Goal: Information Seeking & Learning: Find specific fact

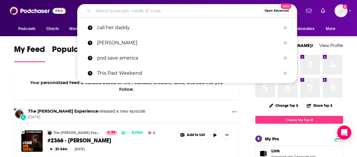
click at [140, 13] on input "Search podcasts, credits, & more..." at bounding box center [177, 10] width 169 height 9
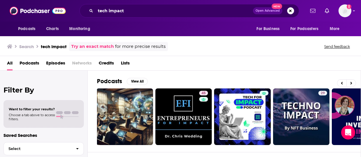
click at [36, 68] on span "Podcasts" at bounding box center [30, 64] width 20 height 12
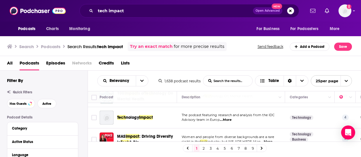
scroll to position [262, 0]
click at [228, 118] on span "...More" at bounding box center [226, 120] width 12 height 5
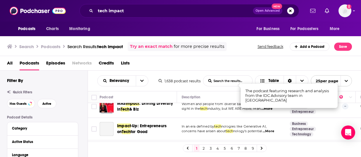
scroll to position [299, 0]
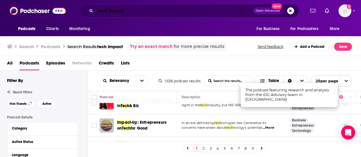
click at [133, 12] on input "tech impact" at bounding box center [175, 10] width 158 height 9
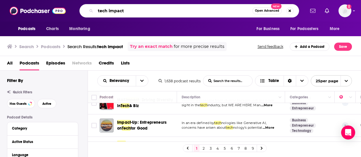
click at [133, 12] on input "tech impact" at bounding box center [174, 10] width 157 height 9
paste input "with [PERSON_NAME]"
type input "tech impact with [PERSON_NAME]"
